Goal: Task Accomplishment & Management: Manage account settings

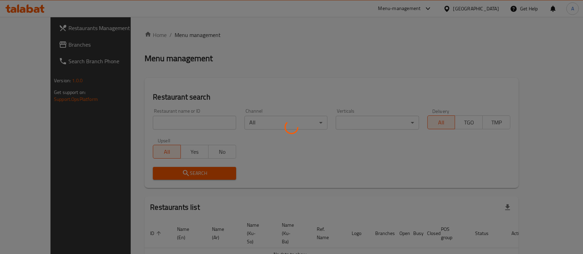
click at [490, 9] on div at bounding box center [291, 127] width 583 height 254
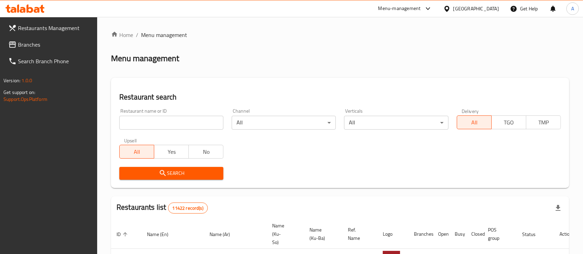
click at [449, 7] on icon at bounding box center [446, 9] width 5 height 6
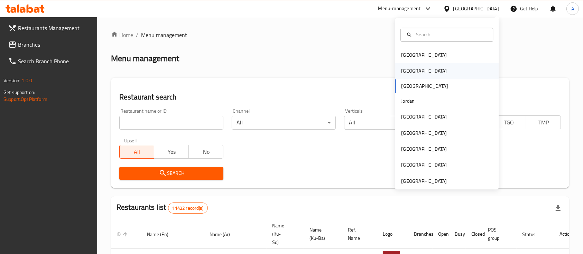
click at [426, 71] on div "[GEOGRAPHIC_DATA]" at bounding box center [447, 71] width 104 height 16
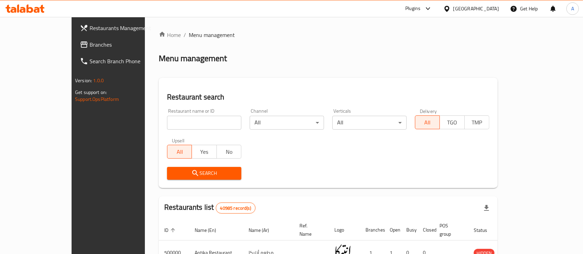
click at [210, 120] on input "search" at bounding box center [204, 123] width 74 height 14
type input "الجناني"
click button "Search" at bounding box center [204, 173] width 74 height 13
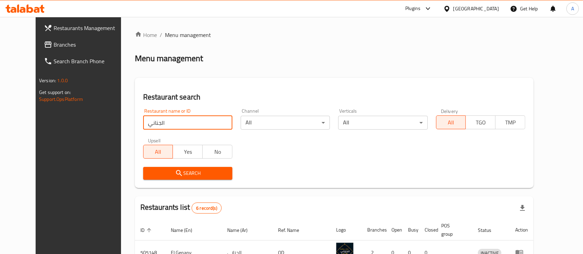
scroll to position [154, 0]
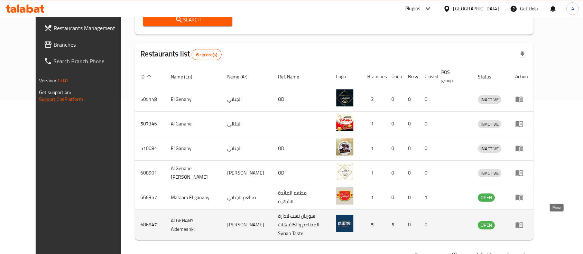
click at [528, 223] on link "enhanced table" at bounding box center [521, 225] width 13 height 8
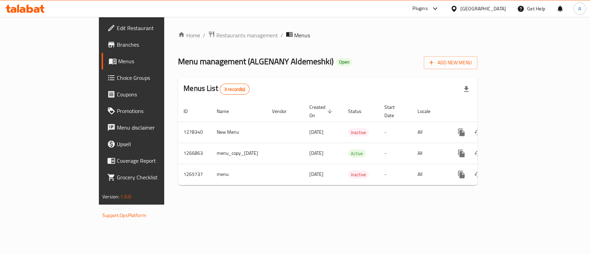
click at [117, 46] on span "Branches" at bounding box center [154, 44] width 75 height 8
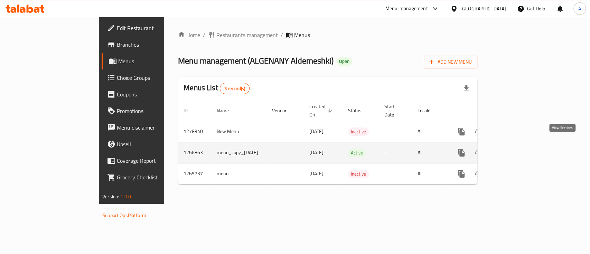
click at [516, 149] on icon "enhanced table" at bounding box center [511, 153] width 8 height 8
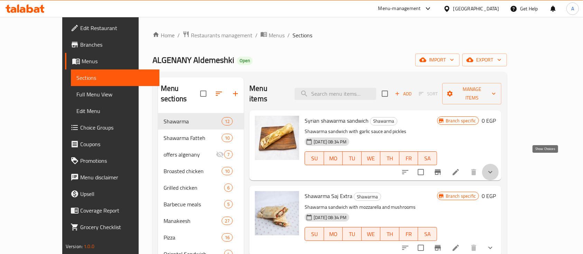
click at [494, 168] on icon "show more" at bounding box center [490, 172] width 8 height 8
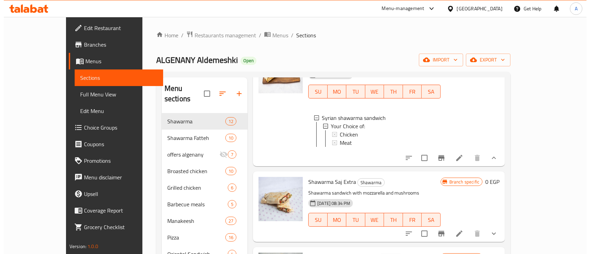
scroll to position [46, 0]
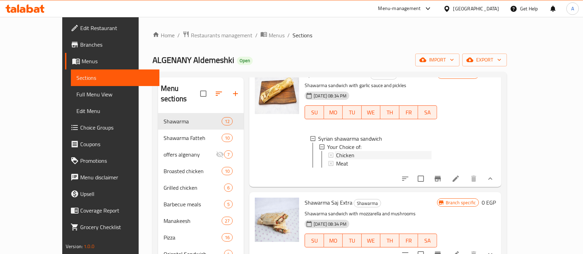
click at [336, 151] on span "Chicken" at bounding box center [345, 155] width 18 height 8
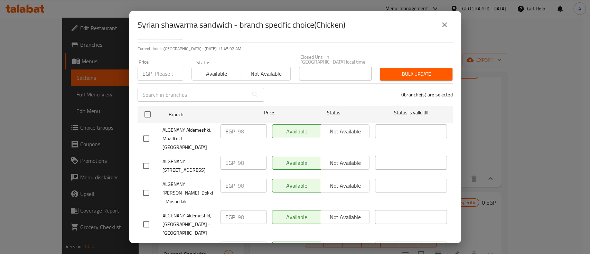
click at [146, 135] on input "checkbox" at bounding box center [146, 138] width 15 height 15
checkbox input "true"
drag, startPoint x: 247, startPoint y: 128, endPoint x: 235, endPoint y: 126, distance: 11.3
click at [238, 126] on input "98" at bounding box center [252, 131] width 29 height 14
type input "3"
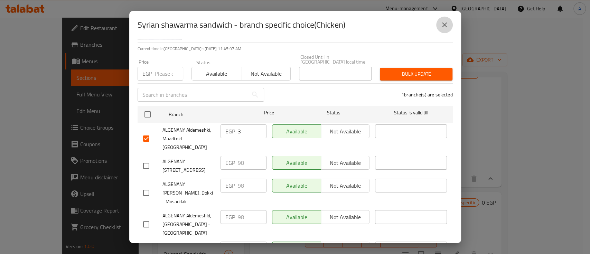
click at [449, 25] on button "close" at bounding box center [444, 25] width 17 height 17
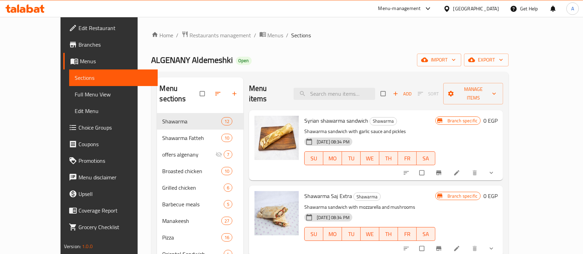
click at [460, 169] on icon at bounding box center [456, 172] width 7 height 7
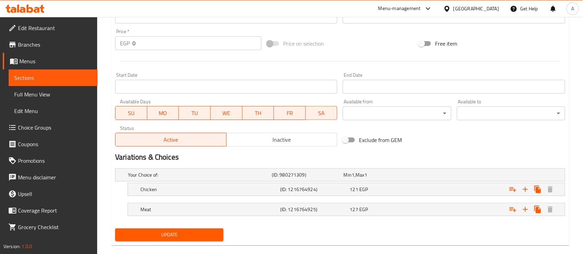
scroll to position [260, 0]
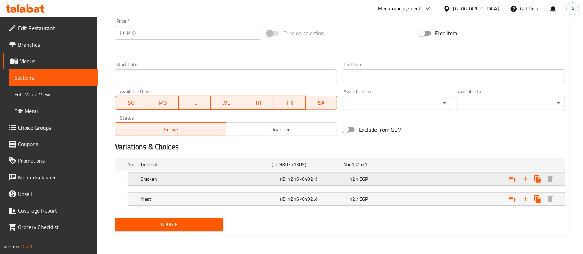
click at [354, 169] on span "EGP" at bounding box center [353, 164] width 3 height 9
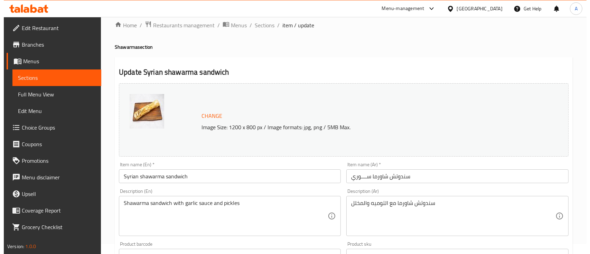
scroll to position [0, 0]
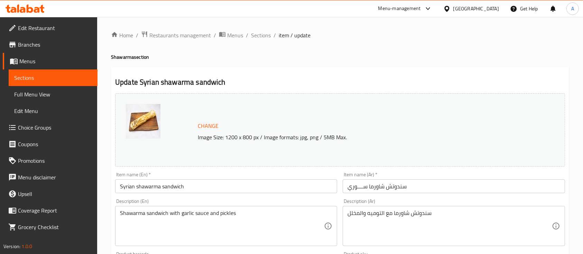
drag, startPoint x: 263, startPoint y: 33, endPoint x: 270, endPoint y: 45, distance: 13.5
click at [263, 33] on span "Sections" at bounding box center [261, 35] width 20 height 8
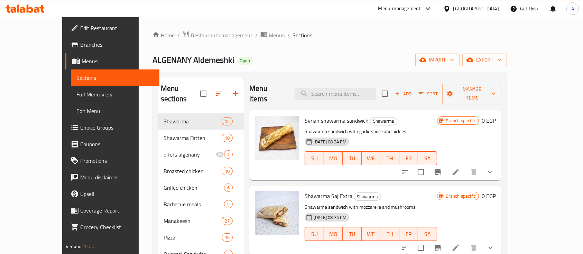
click at [442, 168] on icon "Branch-specific-item" at bounding box center [438, 172] width 8 height 8
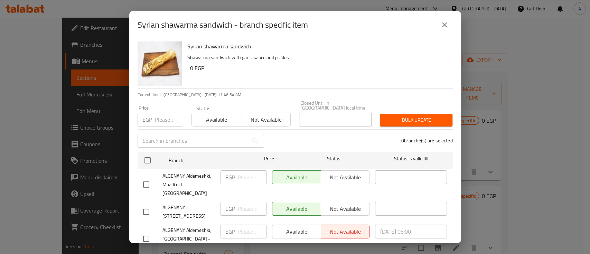
click at [145, 179] on input "checkbox" at bounding box center [146, 184] width 15 height 15
checkbox input "false"
click at [211, 119] on span "Available" at bounding box center [217, 120] width 44 height 10
click at [263, 115] on span "Not available" at bounding box center [266, 120] width 44 height 10
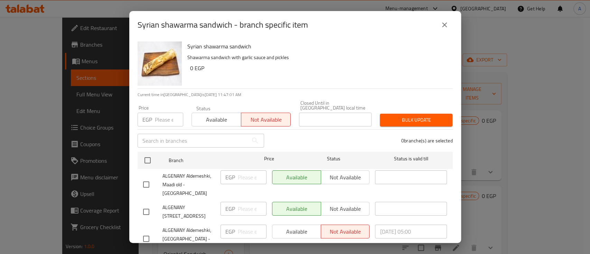
click at [449, 19] on button "close" at bounding box center [444, 25] width 17 height 17
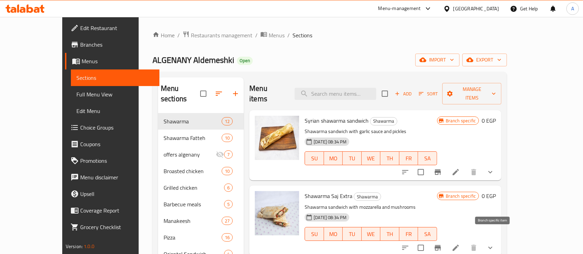
click at [442, 244] on icon "Branch-specific-item" at bounding box center [438, 248] width 8 height 8
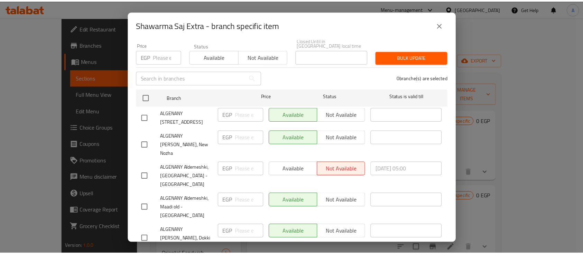
scroll to position [71, 0]
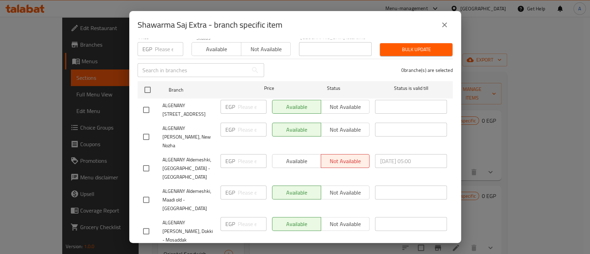
click at [445, 21] on icon "close" at bounding box center [445, 25] width 8 height 8
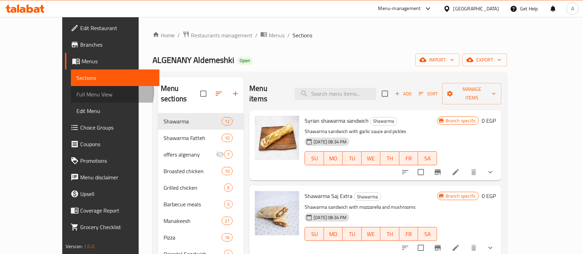
click at [76, 91] on span "Full Menu View" at bounding box center [115, 94] width 78 height 8
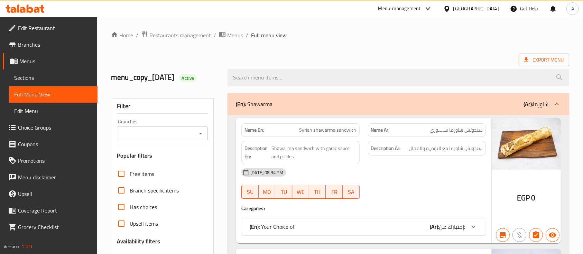
click at [320, 133] on span "Syrian shawarma sandwich" at bounding box center [327, 130] width 57 height 7
click at [472, 227] on icon at bounding box center [473, 227] width 4 height 2
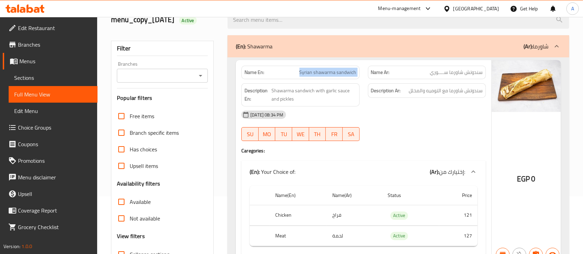
scroll to position [46, 0]
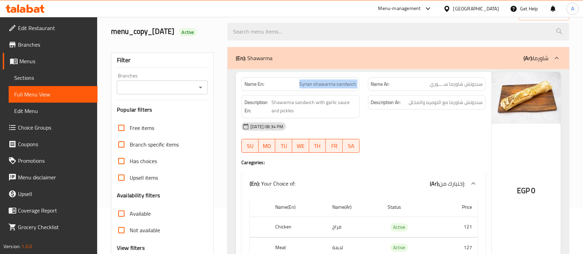
click at [195, 90] on div "Branches" at bounding box center [162, 88] width 91 height 14
click at [204, 86] on icon "Open" at bounding box center [200, 87] width 8 height 8
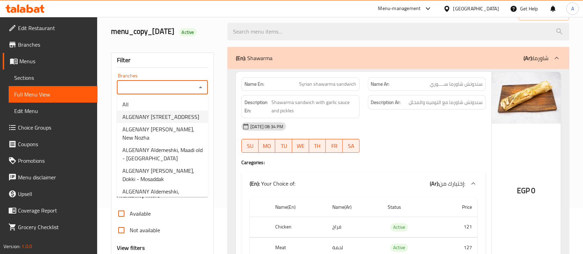
click at [182, 120] on span "ALGENANY [STREET_ADDRESS]" at bounding box center [160, 117] width 77 height 8
type input "ALGENANY [STREET_ADDRESS]"
